Goal: Transaction & Acquisition: Download file/media

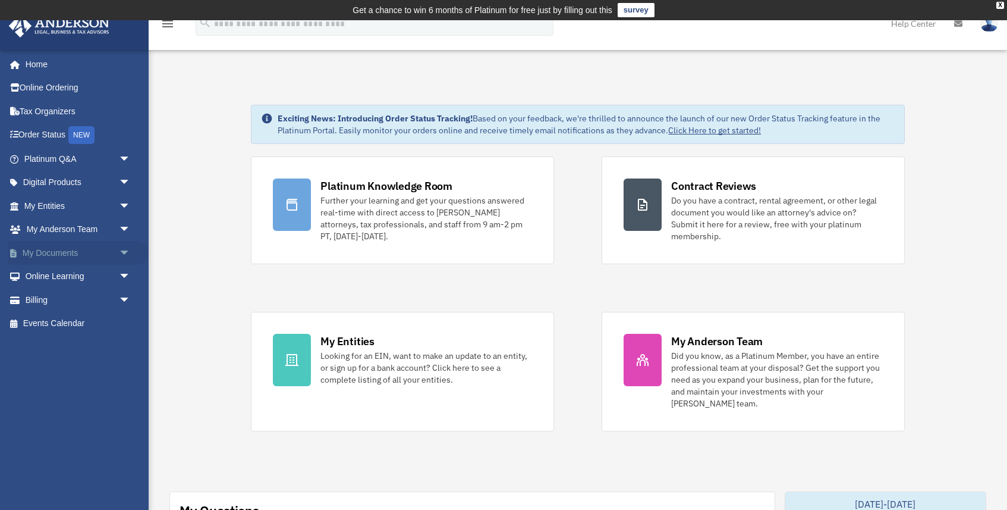
click at [83, 246] on link "My Documents arrow_drop_down" at bounding box center [78, 253] width 140 height 24
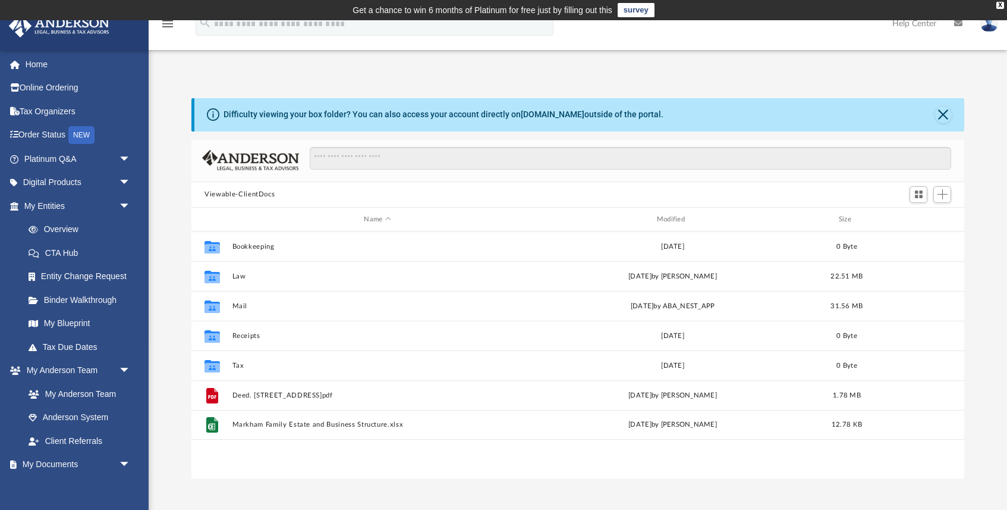
scroll to position [270, 772]
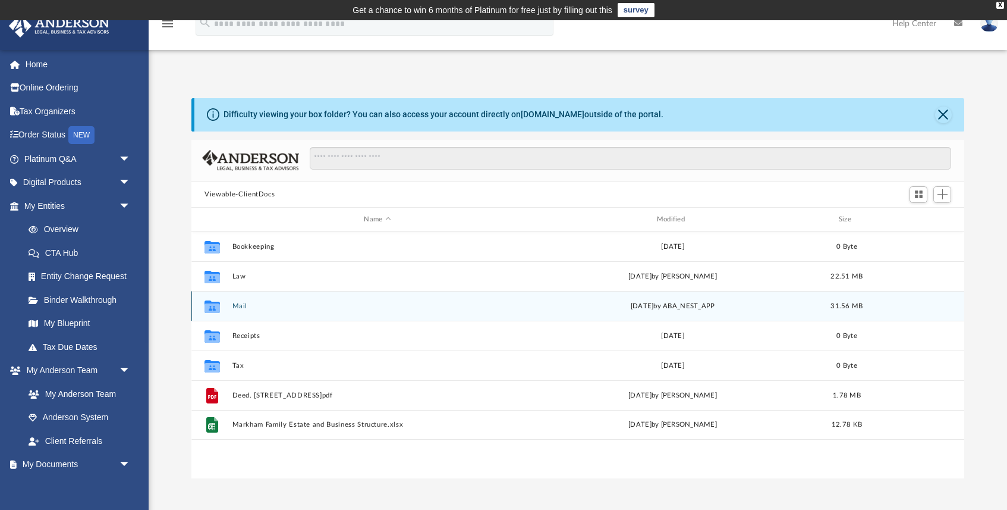
click at [243, 307] on button "Mail" at bounding box center [378, 306] width 290 height 8
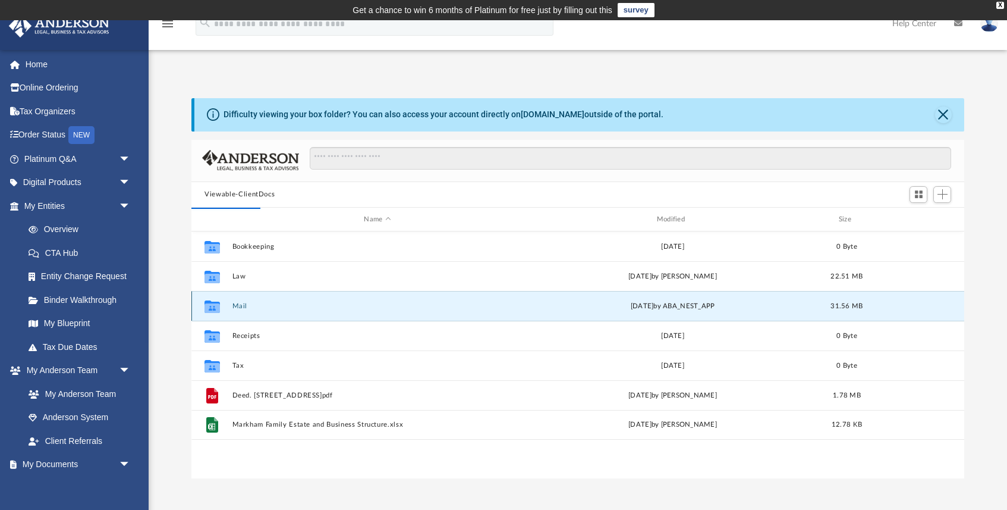
click at [255, 305] on button "Mail" at bounding box center [378, 306] width 290 height 8
click at [233, 309] on button "Mail" at bounding box center [378, 306] width 290 height 8
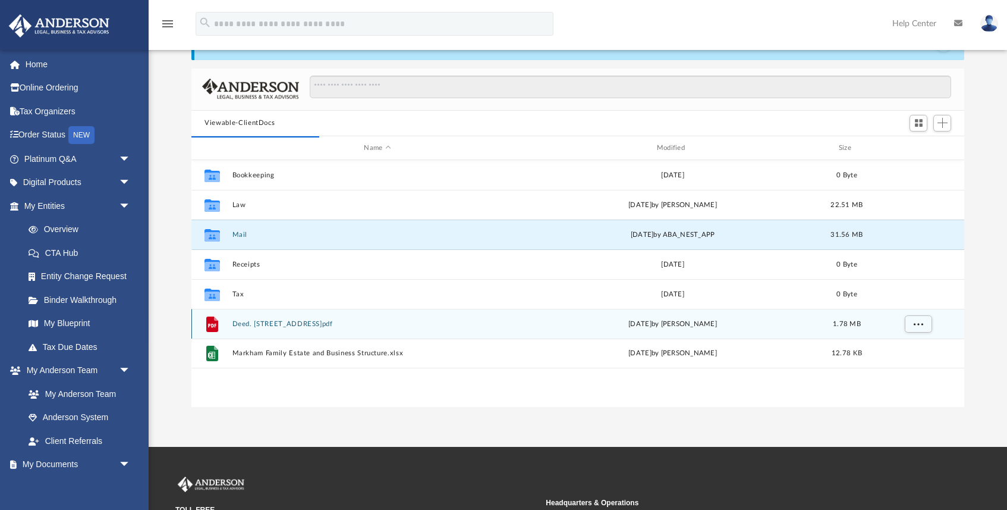
scroll to position [0, 0]
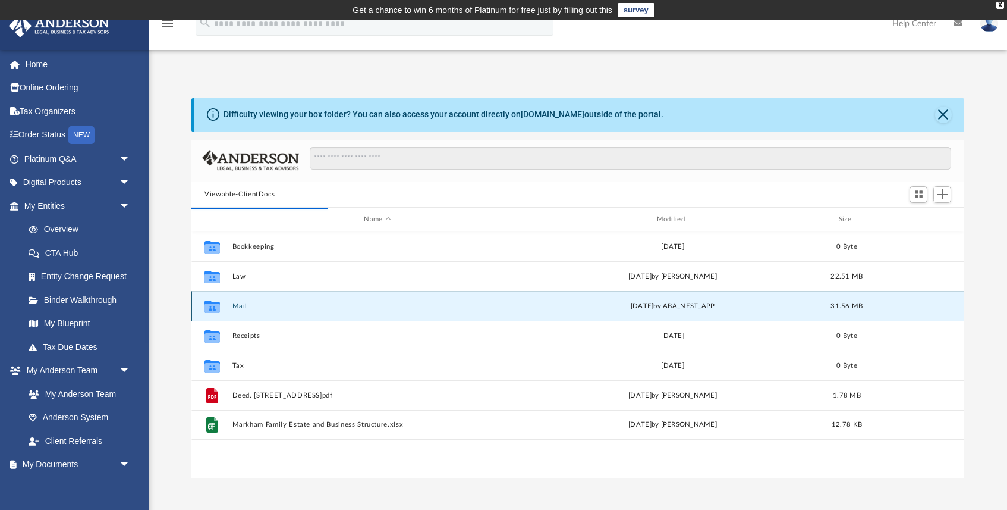
click at [237, 307] on button "Mail" at bounding box center [378, 306] width 290 height 8
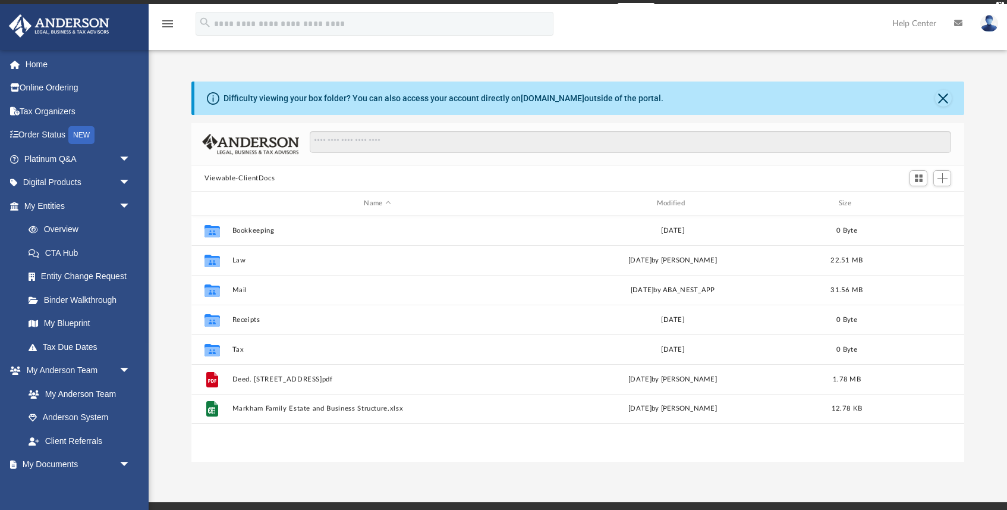
scroll to position [270, 772]
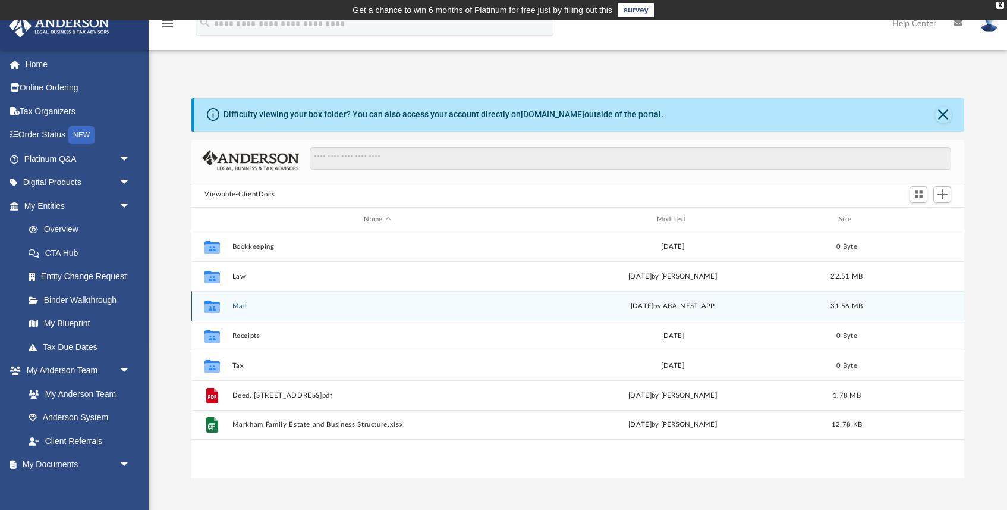
click at [235, 304] on button "Mail" at bounding box center [378, 306] width 290 height 8
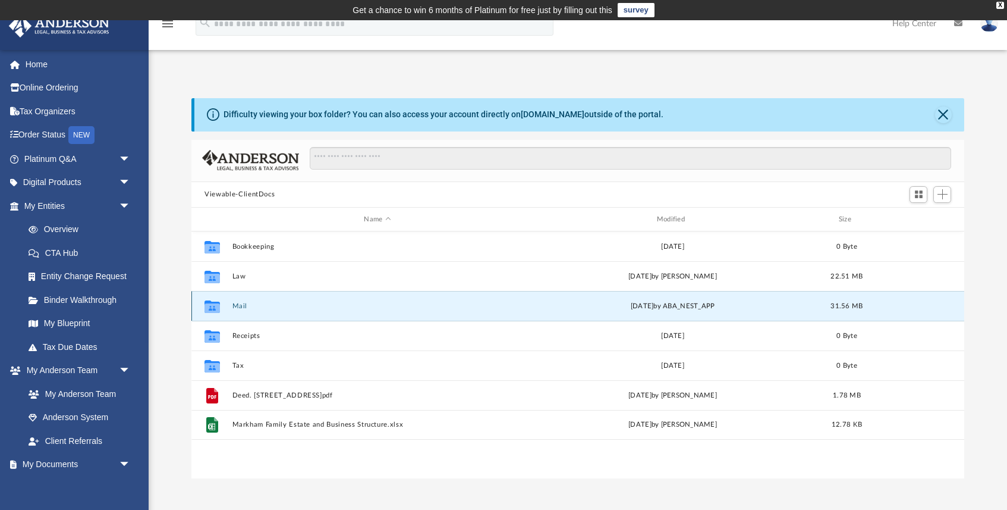
click at [235, 304] on button "Mail" at bounding box center [378, 306] width 290 height 8
click at [246, 308] on button "Mail" at bounding box center [378, 306] width 290 height 8
click at [309, 313] on div "Collaborated Folder Mail [DATE] by ABA_NEST_APP 31.56 MB" at bounding box center [577, 306] width 773 height 30
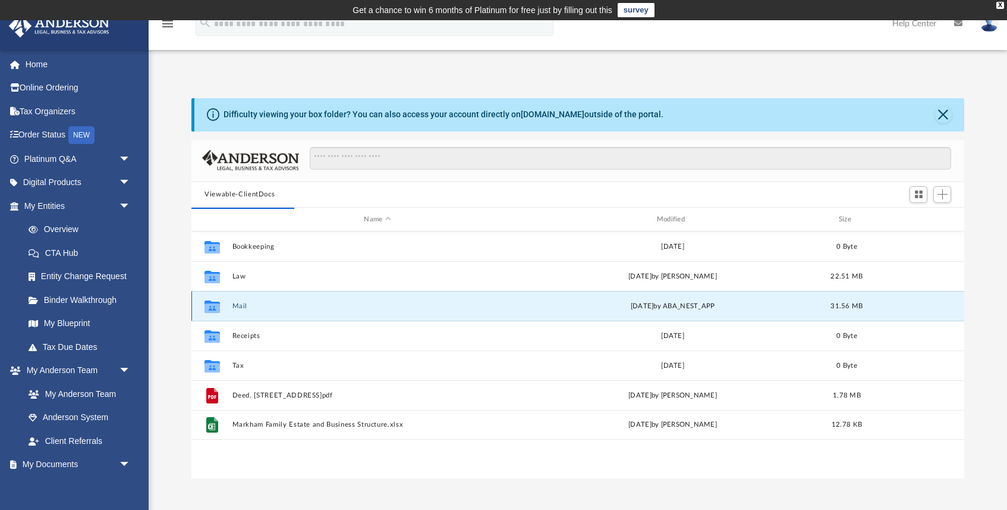
click at [309, 313] on div "Collaborated Folder Mail [DATE] by ABA_NEST_APP 31.56 MB" at bounding box center [577, 306] width 773 height 30
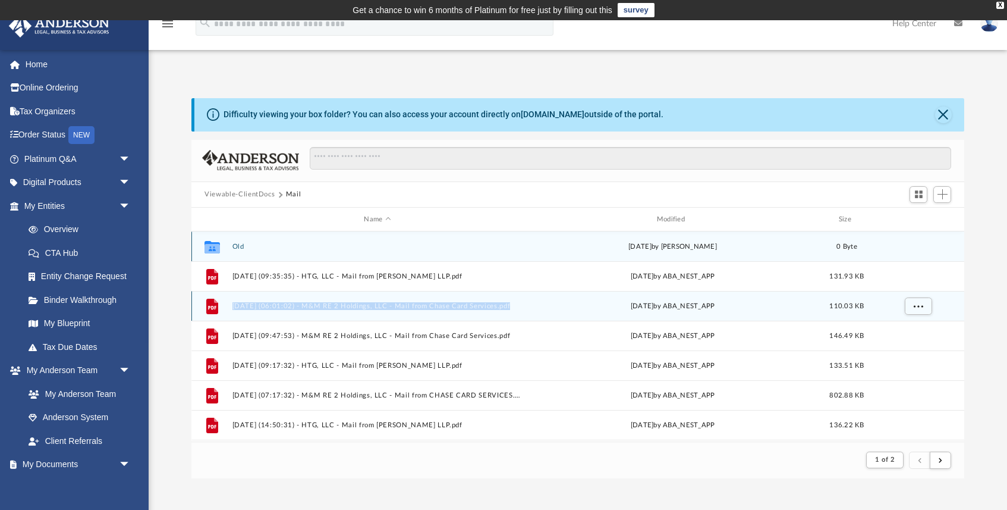
scroll to position [1, 1]
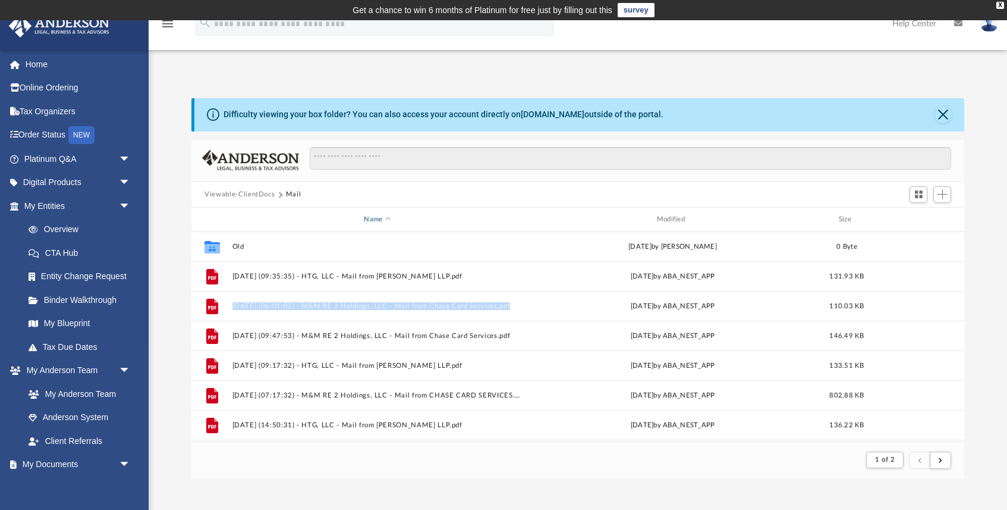
click at [379, 219] on div "Name" at bounding box center [377, 219] width 291 height 11
click at [668, 215] on div "Modified" at bounding box center [672, 219] width 291 height 11
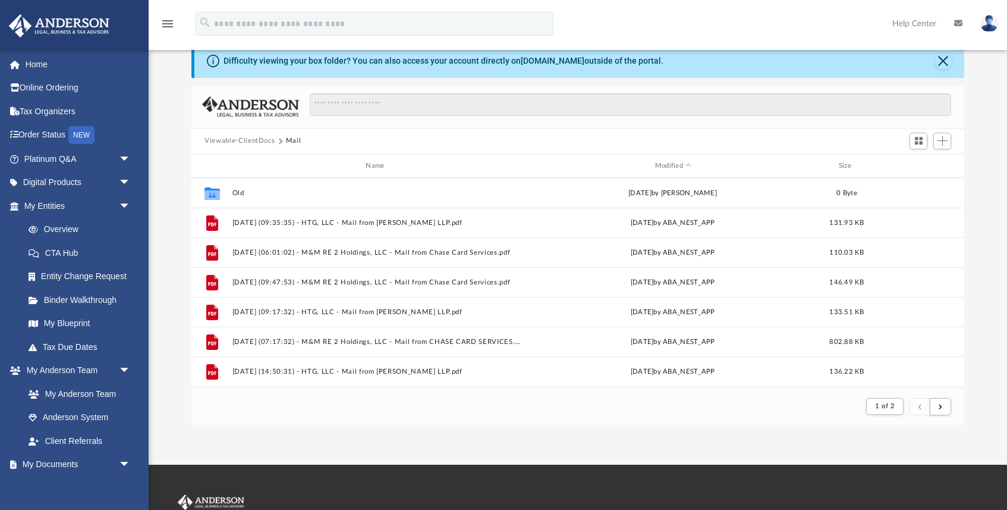
scroll to position [55, 0]
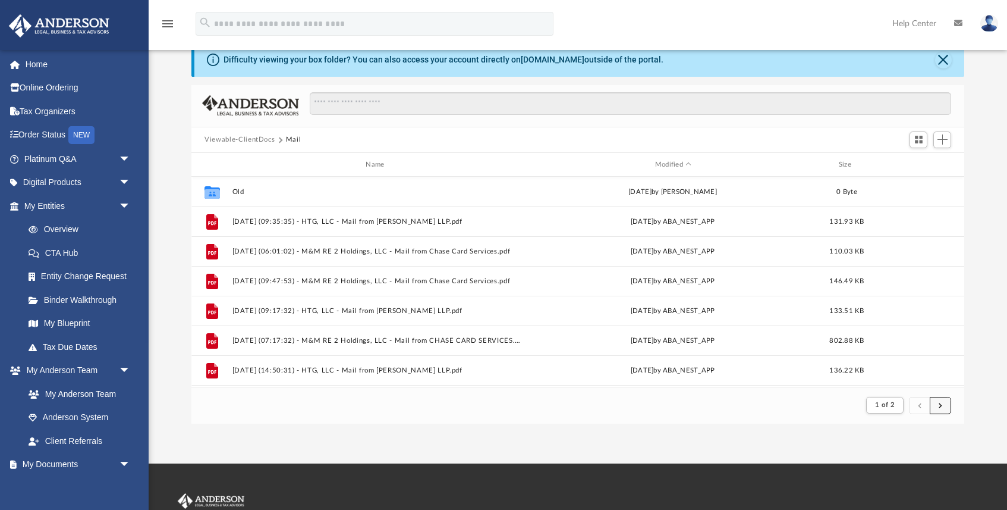
click at [942, 404] on span "submit" at bounding box center [941, 404] width 4 height 7
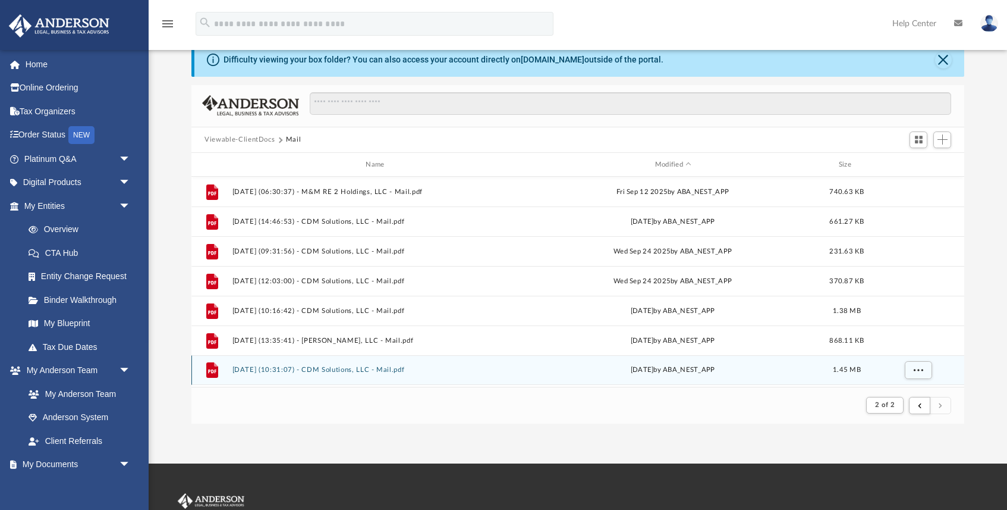
click at [493, 365] on div "File [DATE] (10:31:07) - CDM Solutions, LLC - Mail.pdf [DATE] by ABA_NEST_APP 1…" at bounding box center [577, 370] width 773 height 30
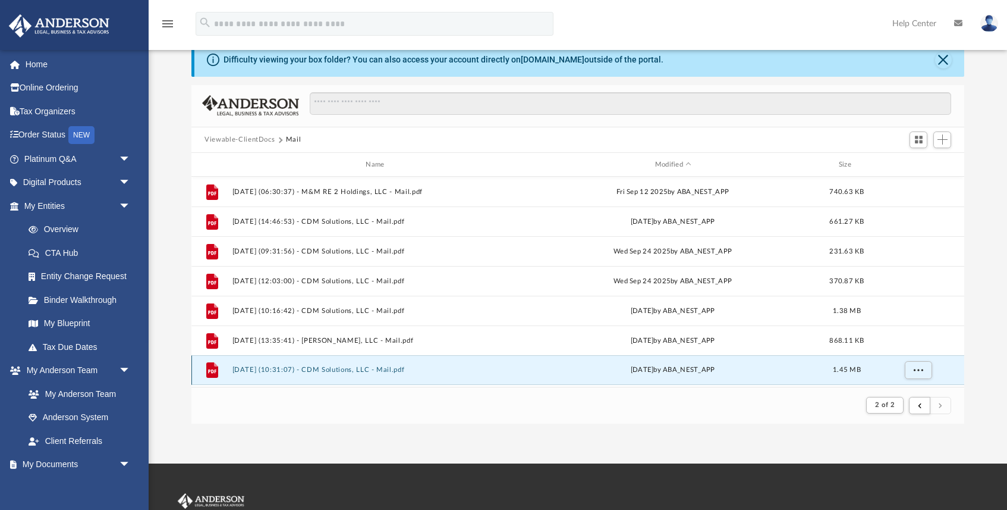
click at [385, 369] on button "[DATE] (10:31:07) - CDM Solutions, LLC - Mail.pdf" at bounding box center [378, 370] width 290 height 8
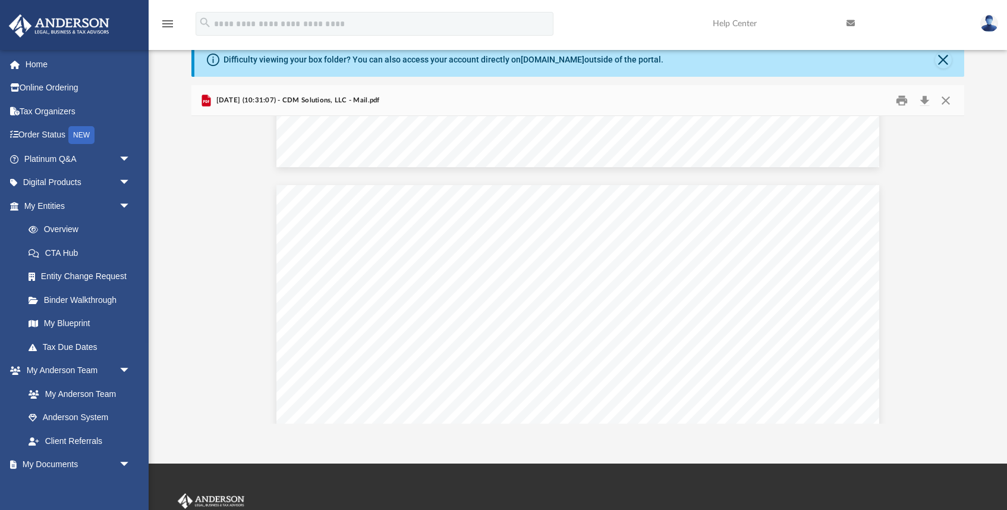
scroll to position [0, 0]
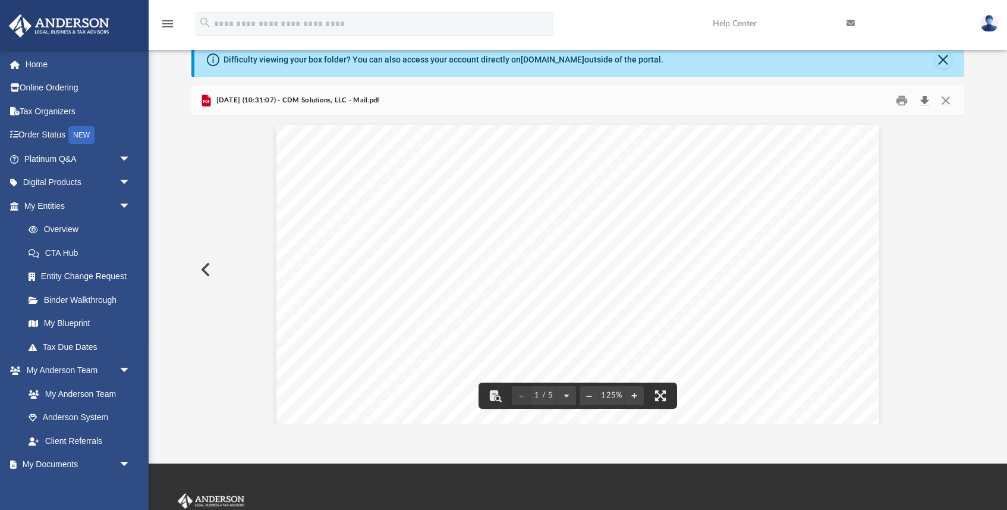
click at [921, 100] on button "Download" at bounding box center [924, 100] width 21 height 18
